Goal: Information Seeking & Learning: Understand process/instructions

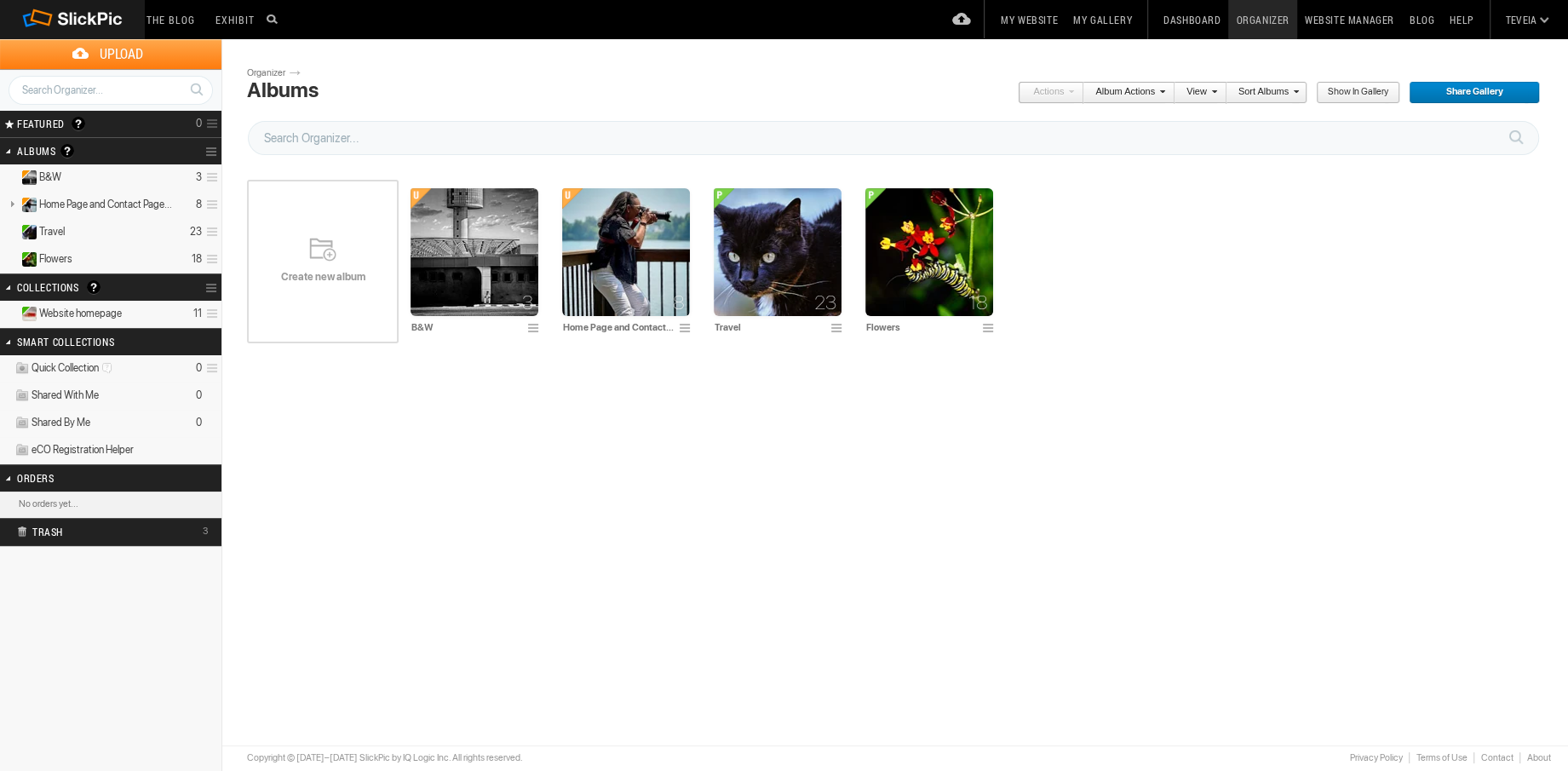
click at [1243, 22] on link "Organizer" at bounding box center [1262, 19] width 69 height 40
click at [1201, 22] on link "Dashboard" at bounding box center [1192, 19] width 72 height 40
click at [1278, 93] on link "Sort Albums" at bounding box center [1262, 92] width 72 height 22
click at [1210, 91] on link "View" at bounding box center [1195, 92] width 42 height 22
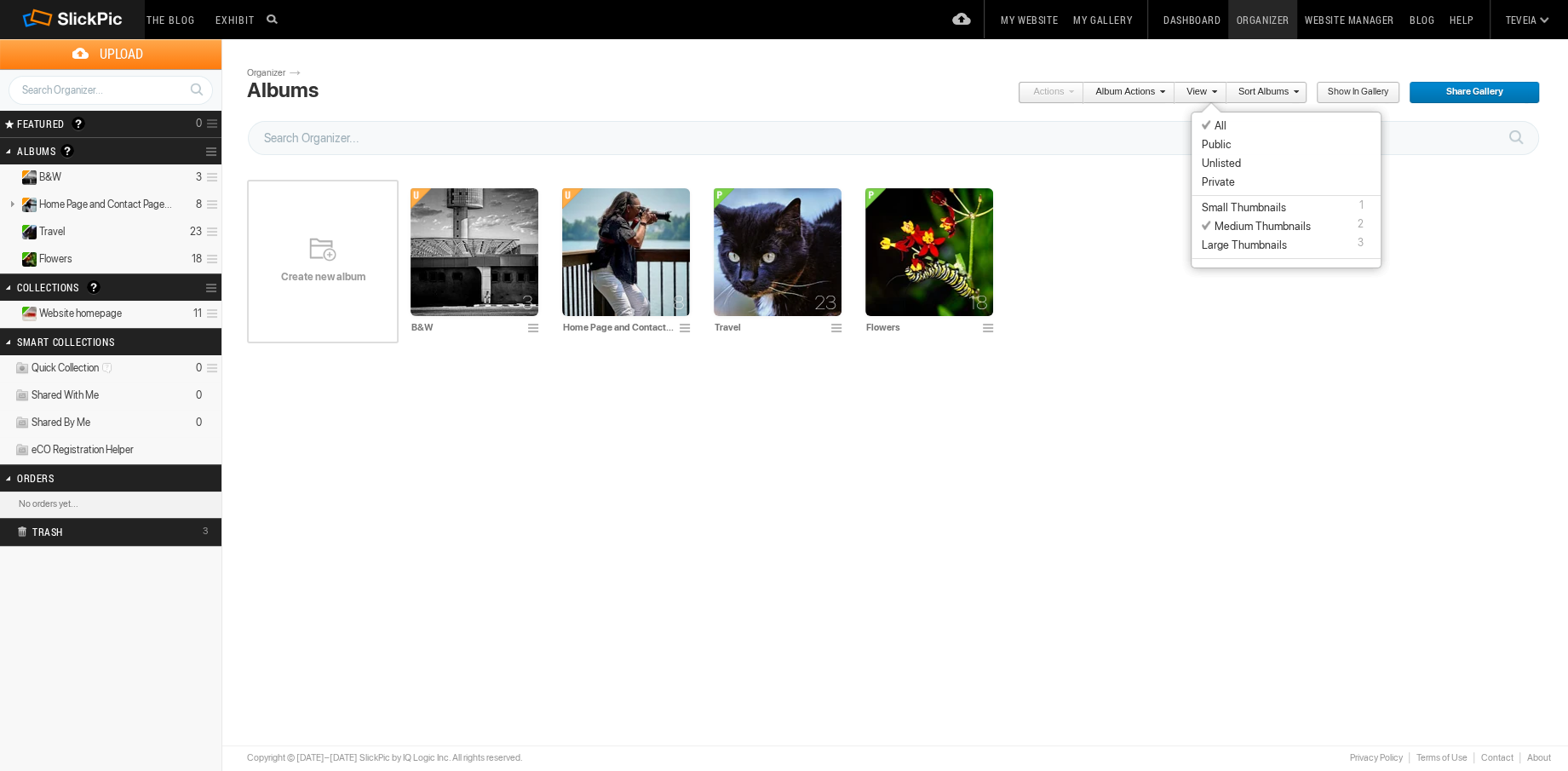
click at [1147, 91] on link "Album Actions" at bounding box center [1124, 92] width 82 height 22
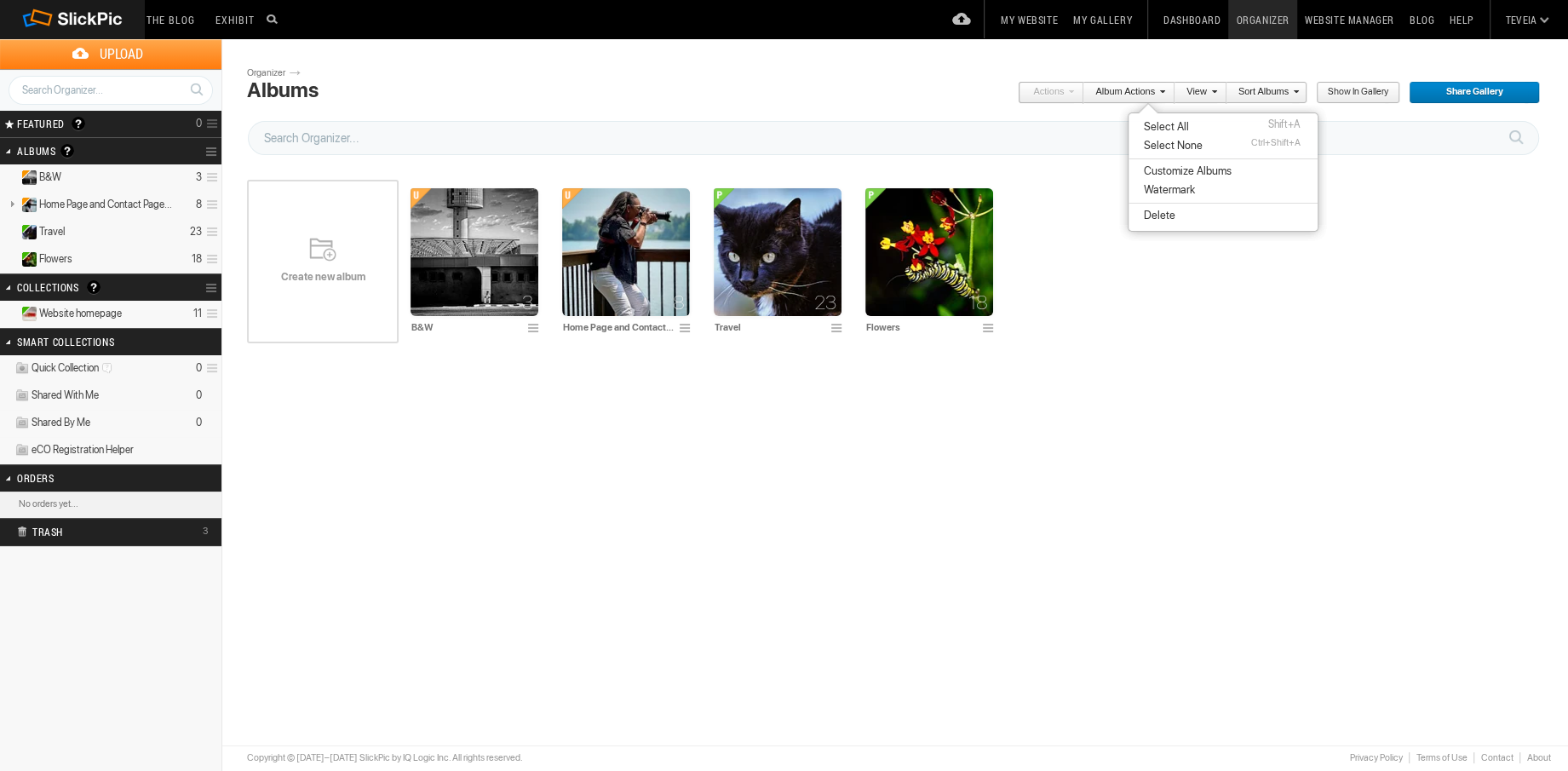
click at [1189, 14] on link "Dashboard" at bounding box center [1192, 19] width 72 height 40
click at [1339, 25] on link "Website Manager" at bounding box center [1349, 19] width 105 height 40
click at [271, 20] on input "text" at bounding box center [273, 18] width 20 height 20
click at [285, 24] on input "text" at bounding box center [273, 18] width 20 height 20
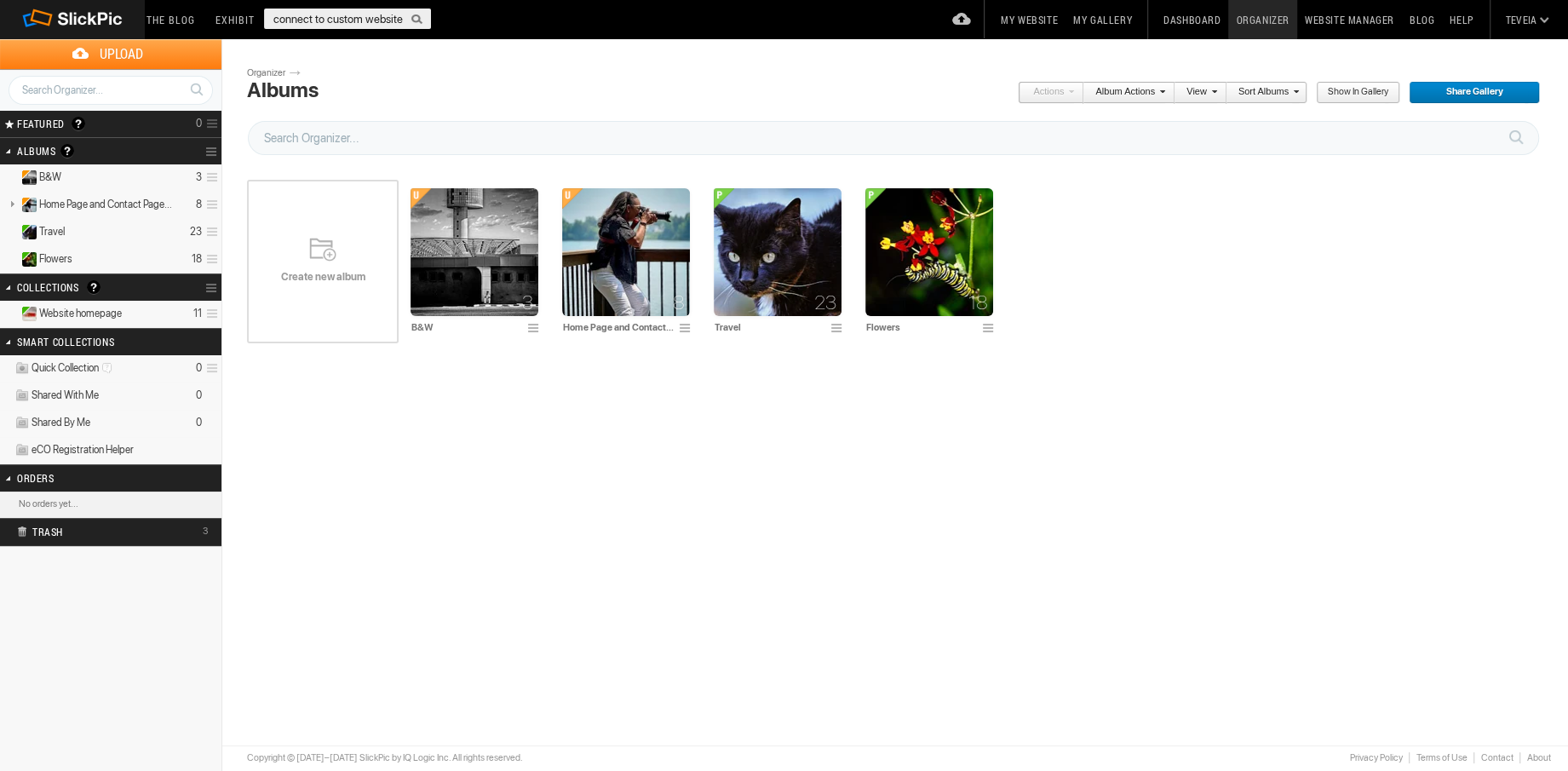
type input "connect to custom website"
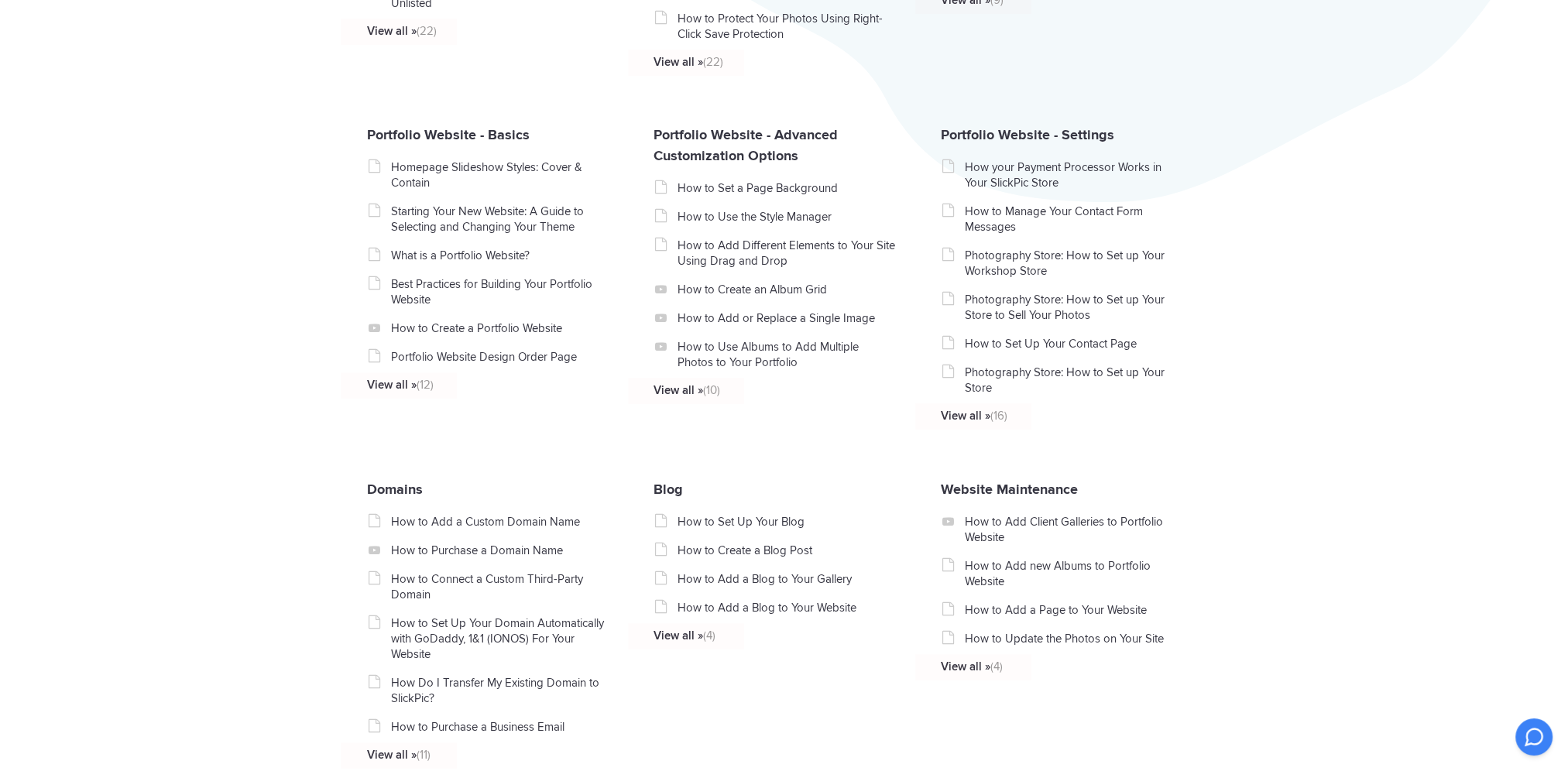
scroll to position [697, 0]
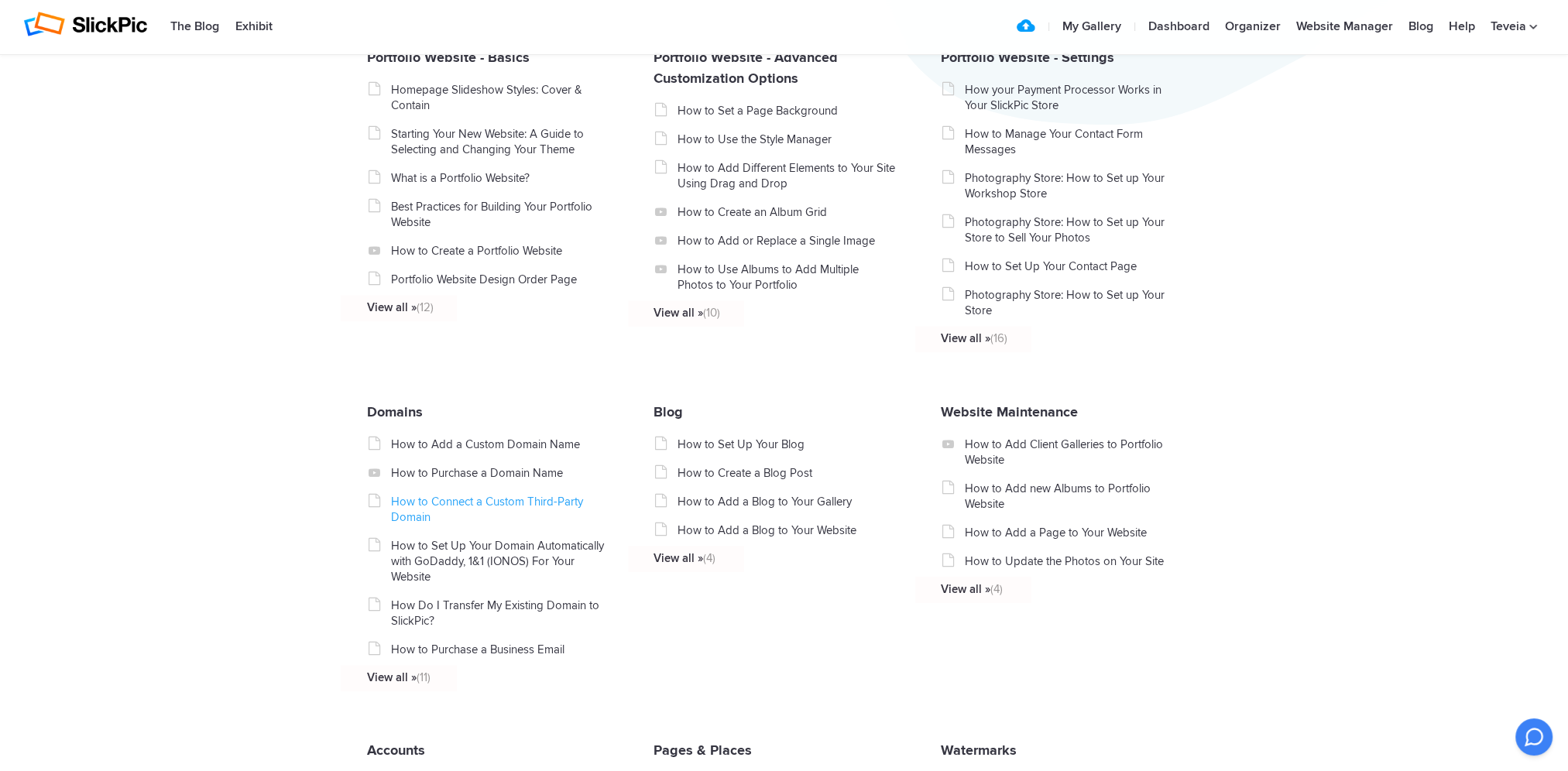
click at [479, 511] on link "How to Connect a Custom Third-Party Domain" at bounding box center [499, 509] width 219 height 31
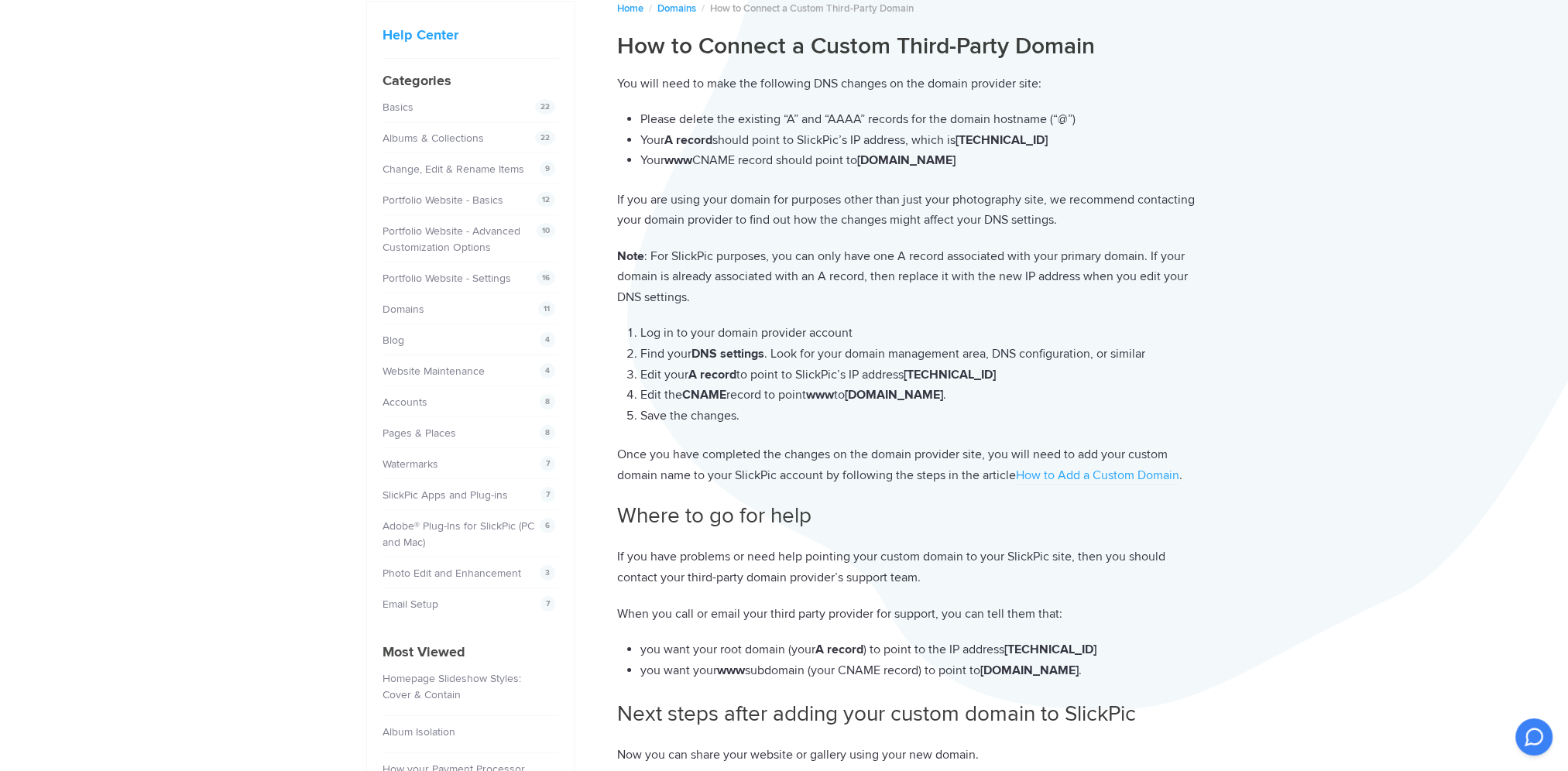
scroll to position [77, 0]
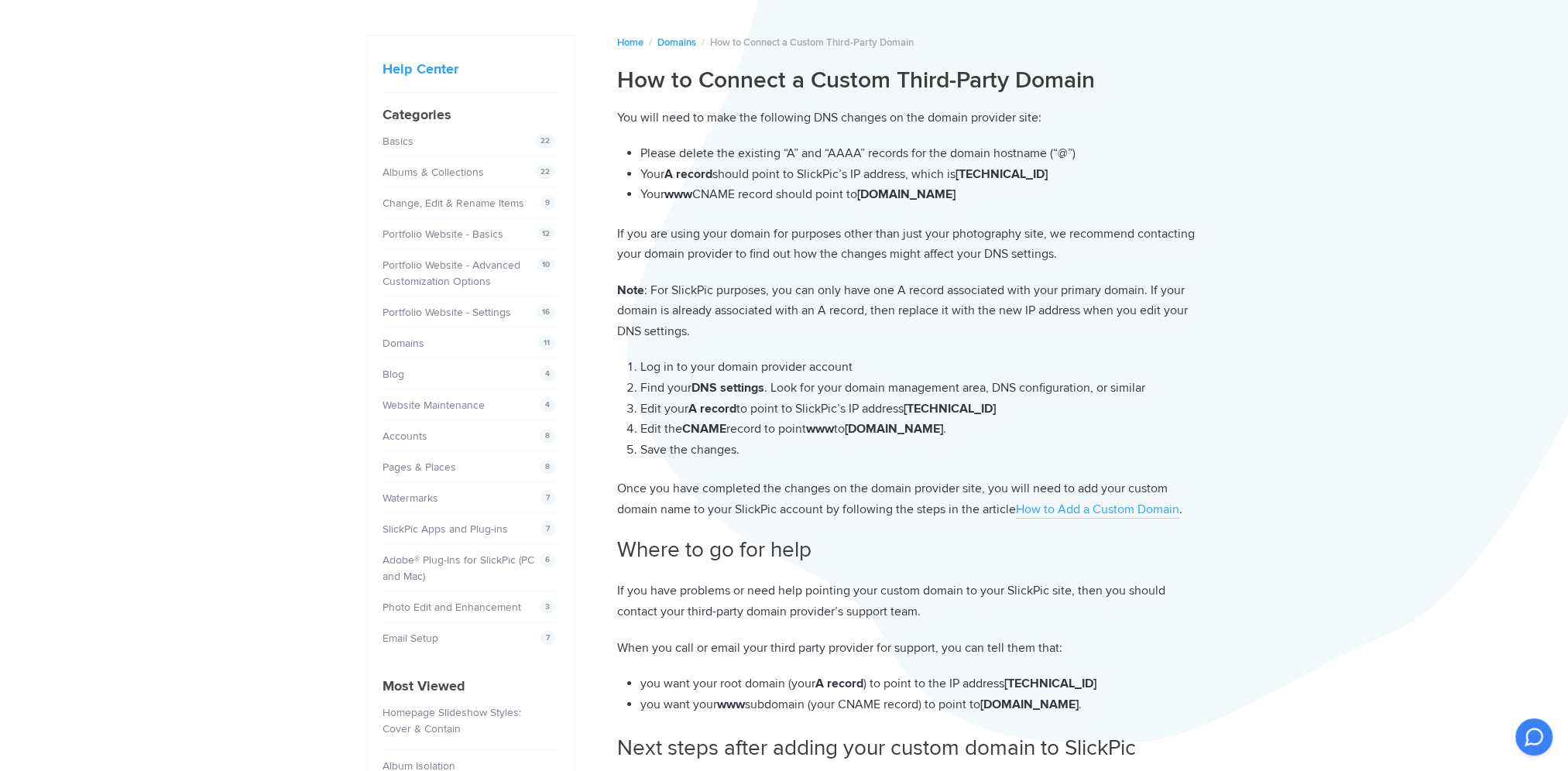
click at [1049, 511] on link "How to Add a Custom Domain" at bounding box center [1097, 510] width 163 height 17
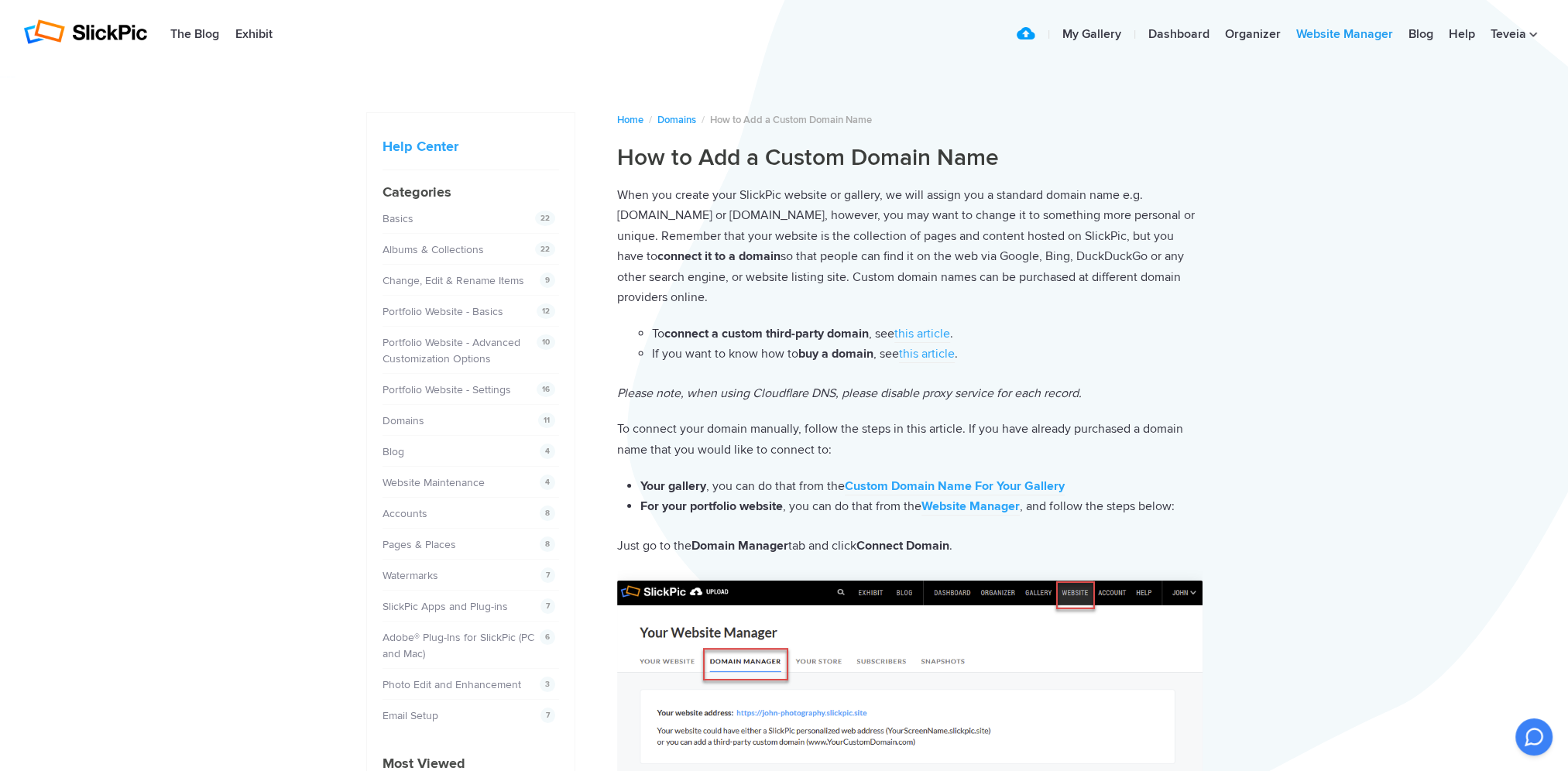
click at [1340, 35] on link "Website Manager" at bounding box center [1344, 34] width 113 height 31
